Goal: Task Accomplishment & Management: Use online tool/utility

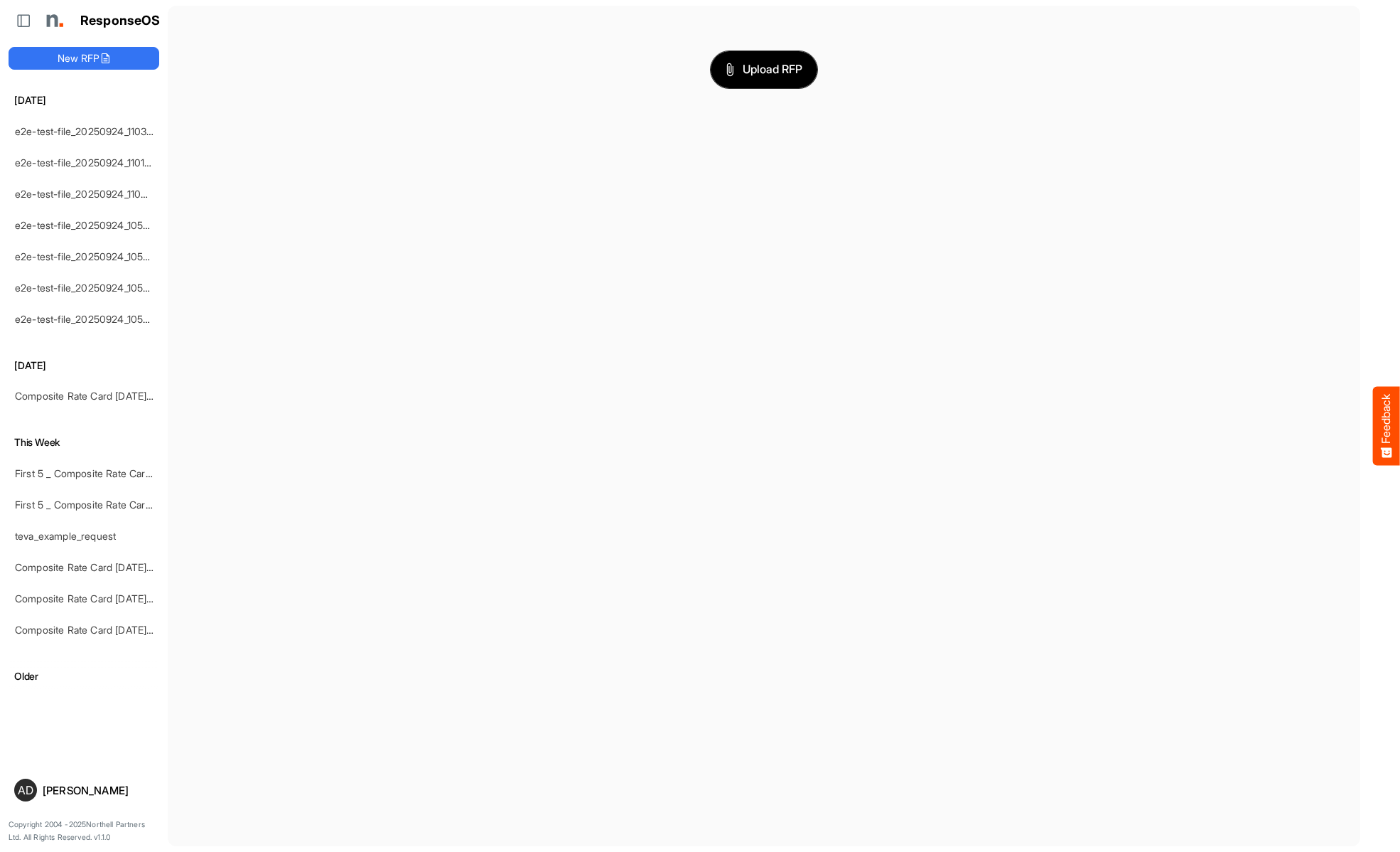
click at [764, 69] on span "Upload RFP" at bounding box center [764, 70] width 77 height 18
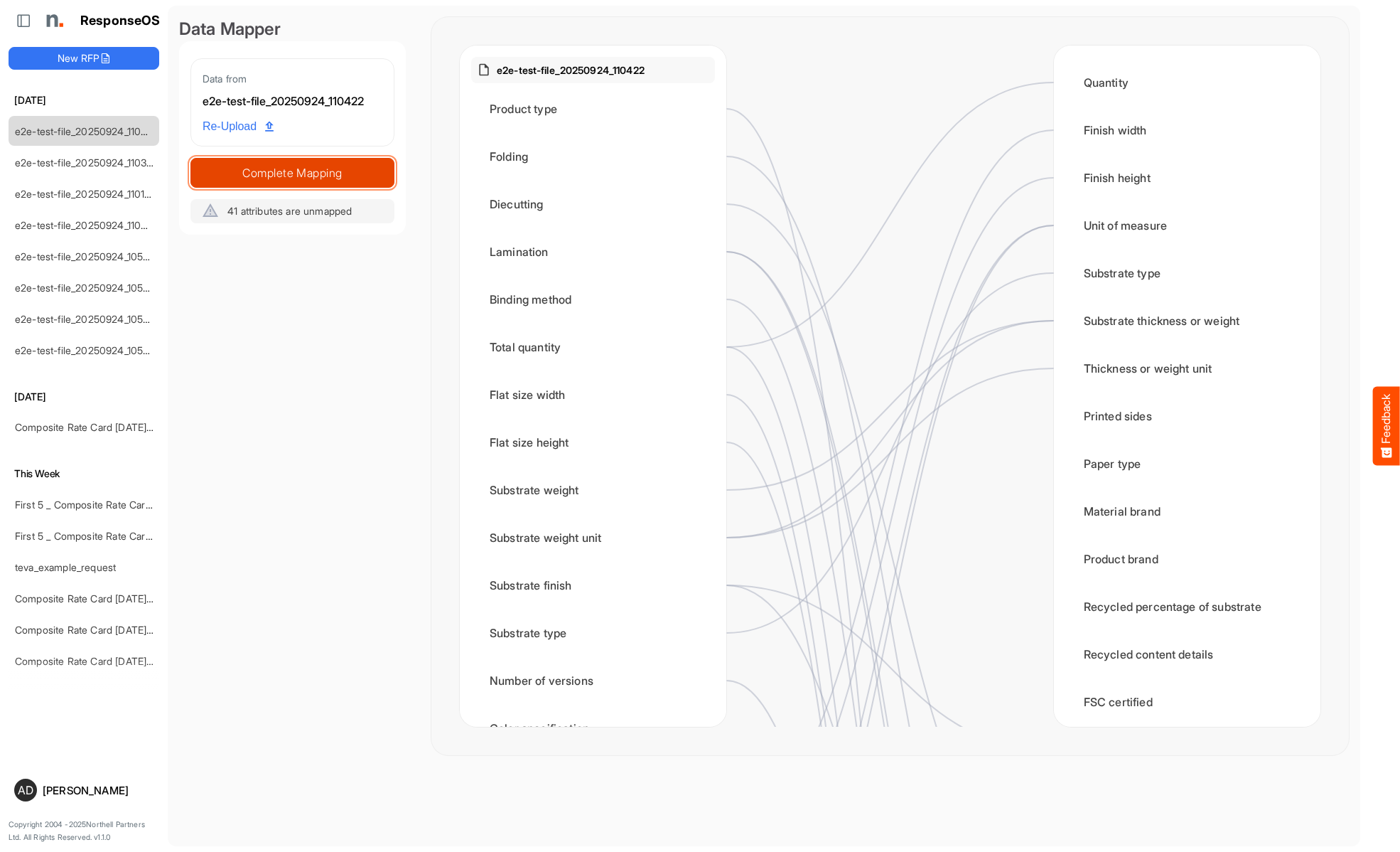
click at [292, 172] on span "Complete Mapping" at bounding box center [292, 173] width 202 height 20
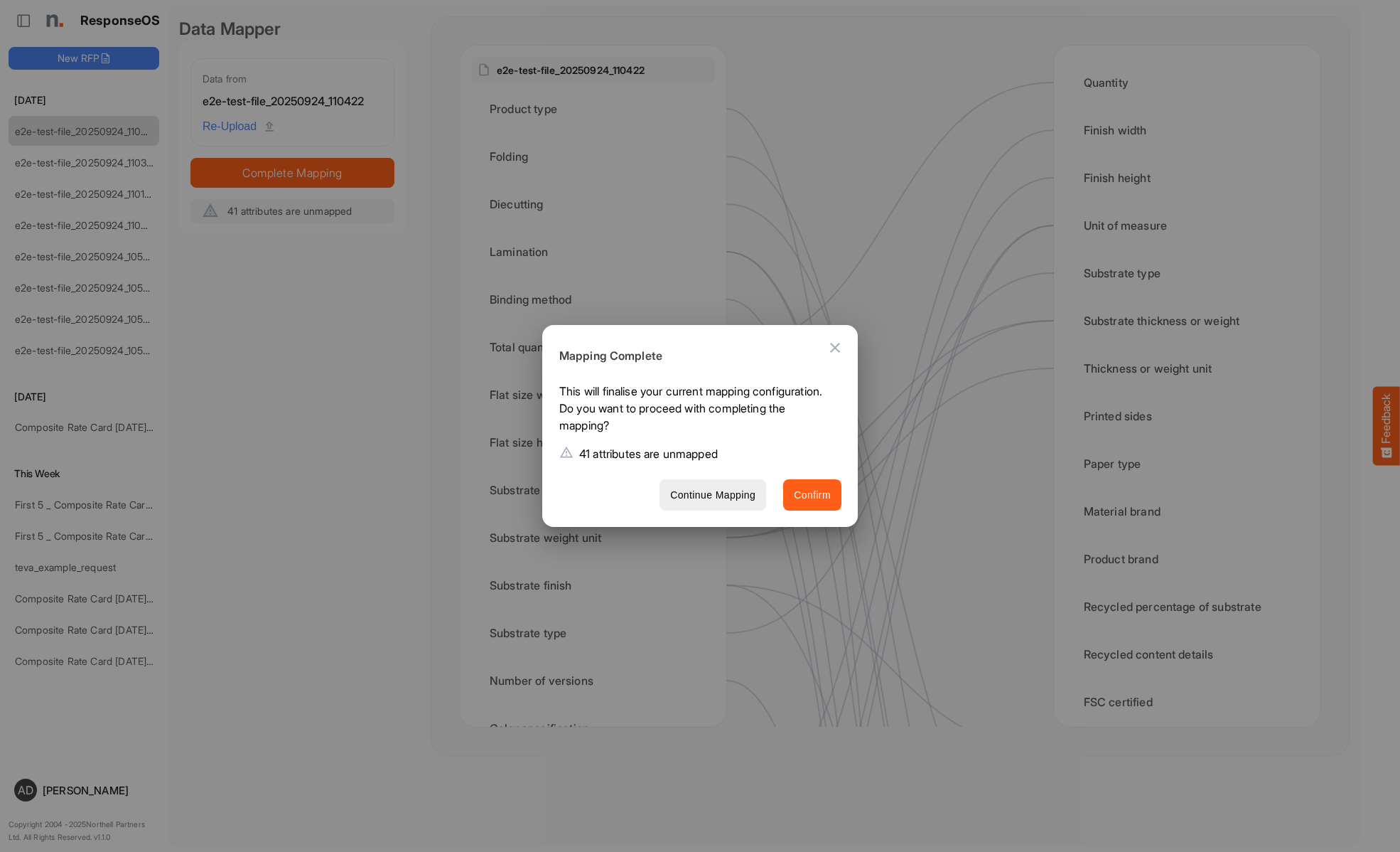
click at [812, 494] on span "Confirm" at bounding box center [812, 495] width 37 height 18
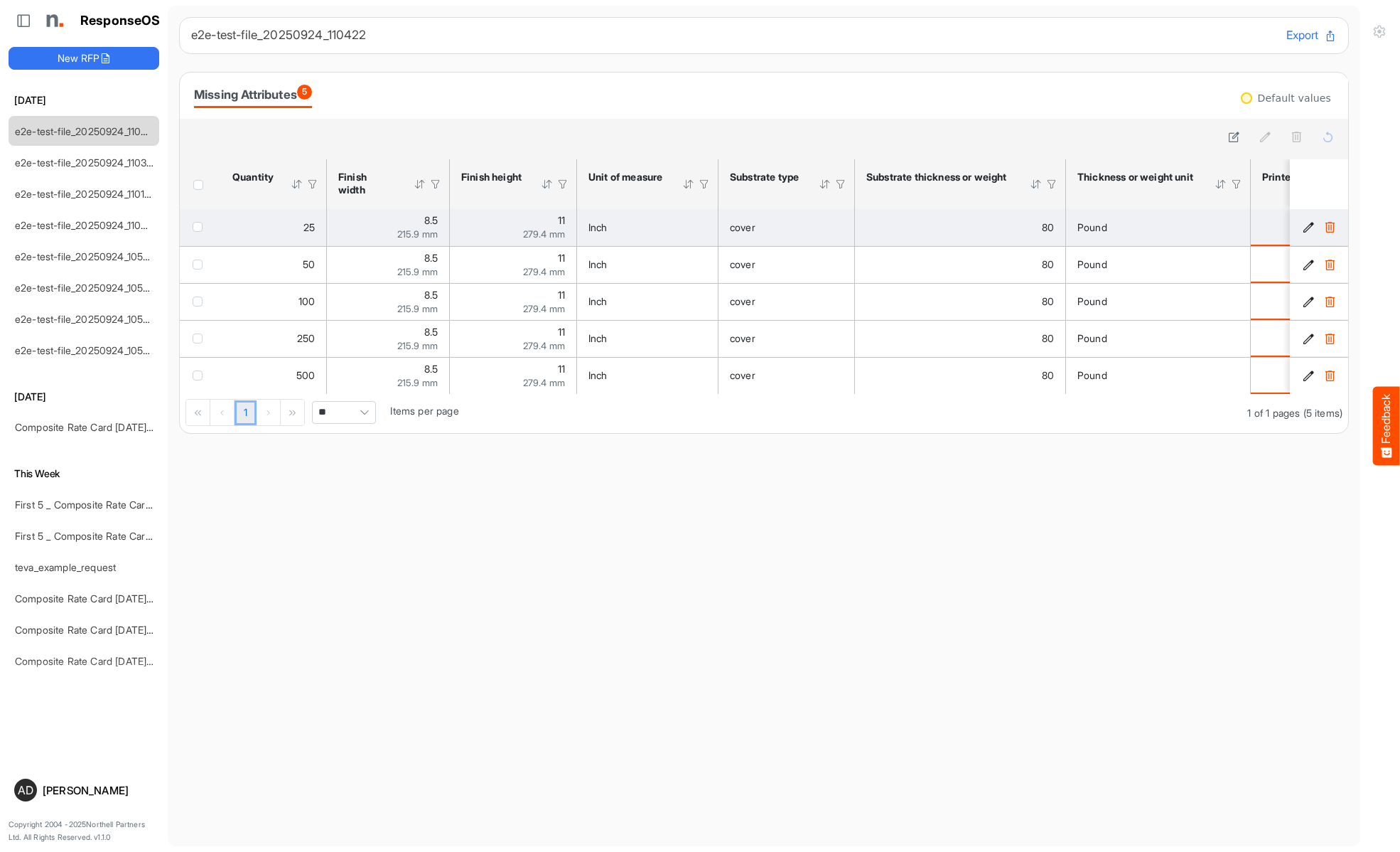
click at [201, 226] on span "checkbox" at bounding box center [197, 226] width 10 height 10
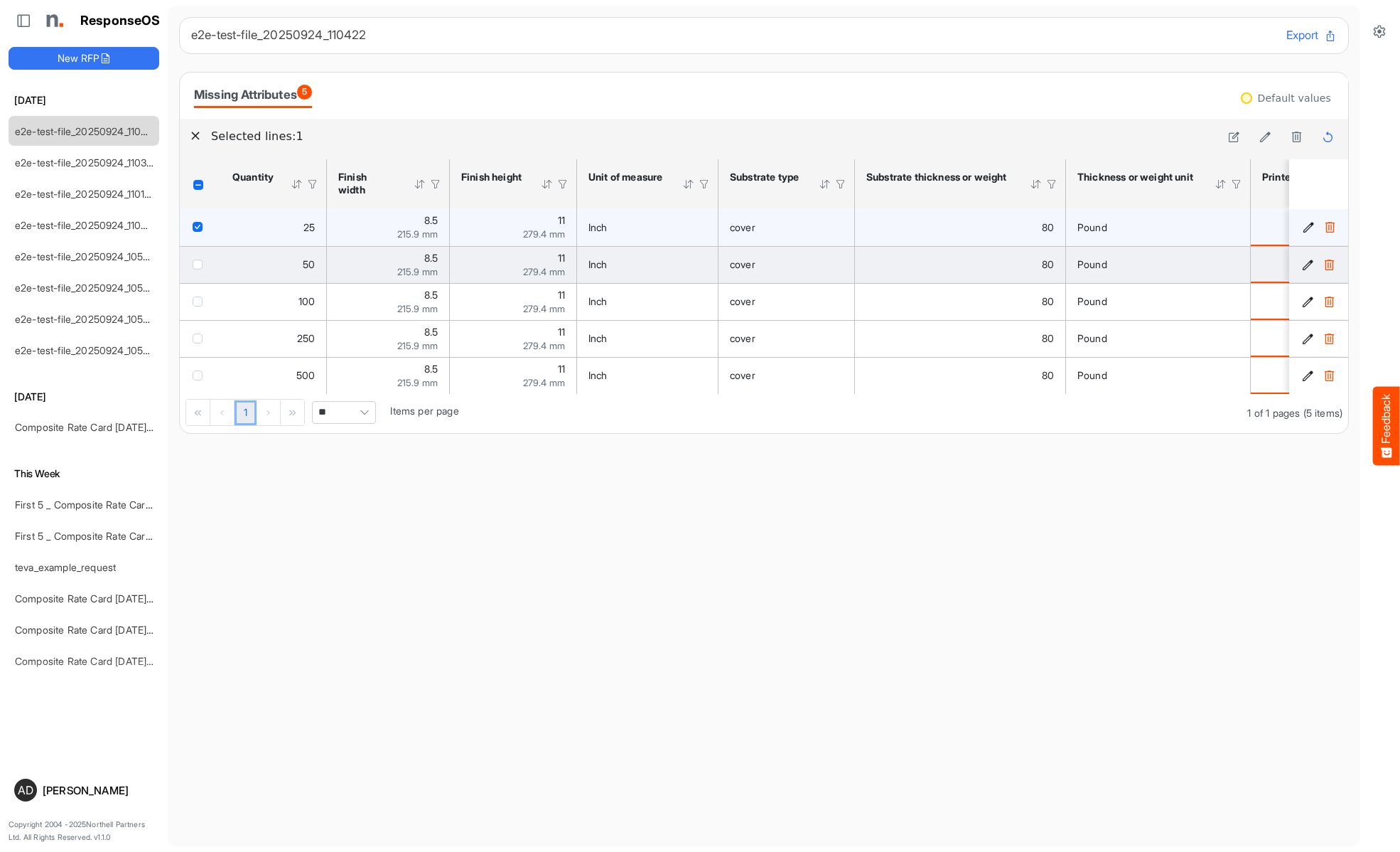
click at [201, 264] on span "checkbox" at bounding box center [197, 264] width 10 height 10
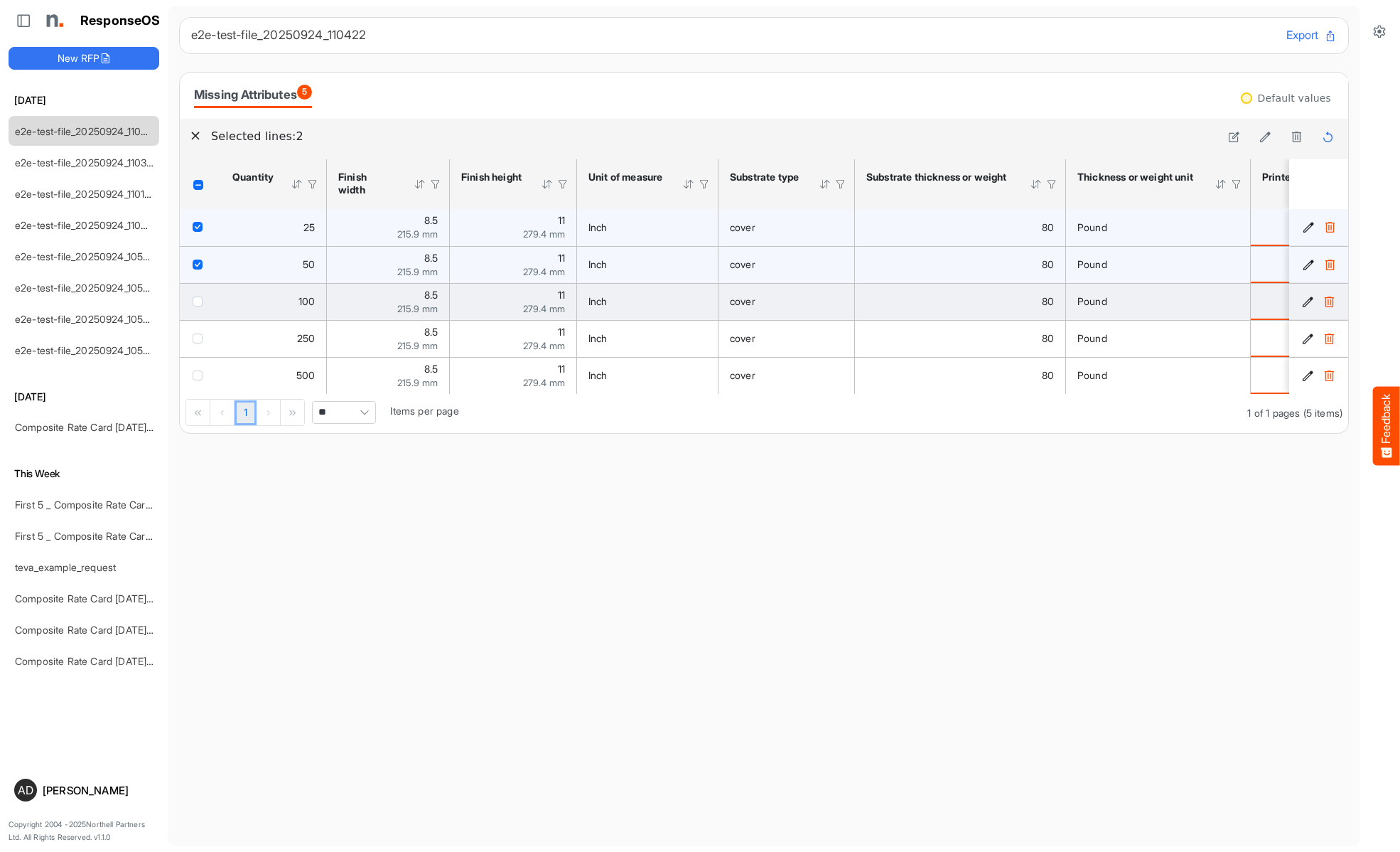
click at [201, 301] on span "checkbox" at bounding box center [197, 301] width 10 height 10
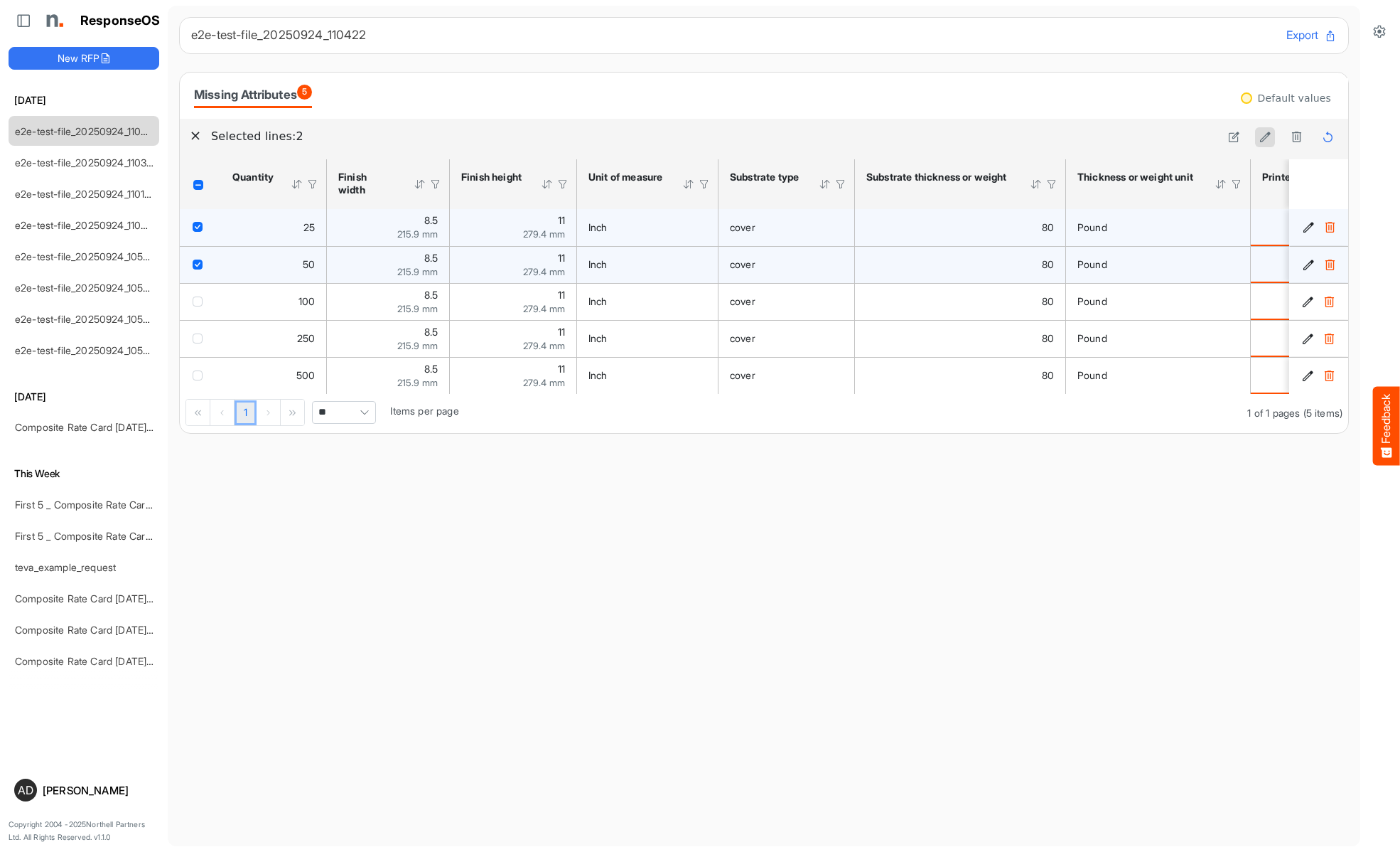
click at [1265, 137] on icon at bounding box center [1265, 137] width 12 height 12
